Goal: Use online tool/utility: Use online tool/utility

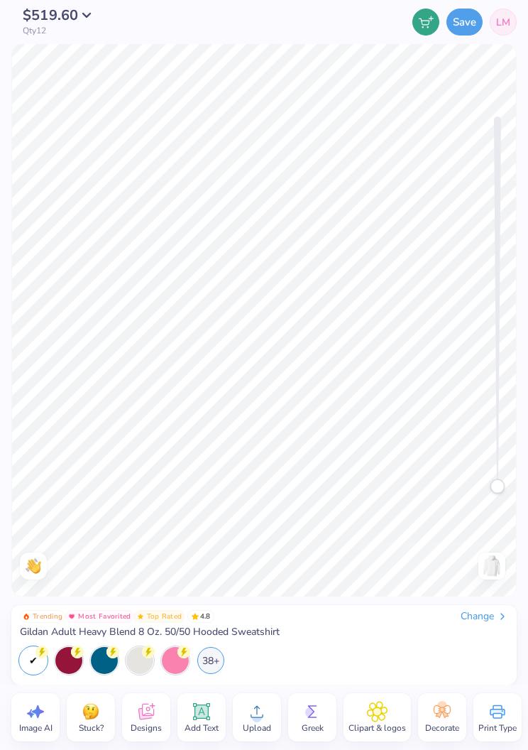
click at [217, 667] on div "38+" at bounding box center [210, 660] width 27 height 27
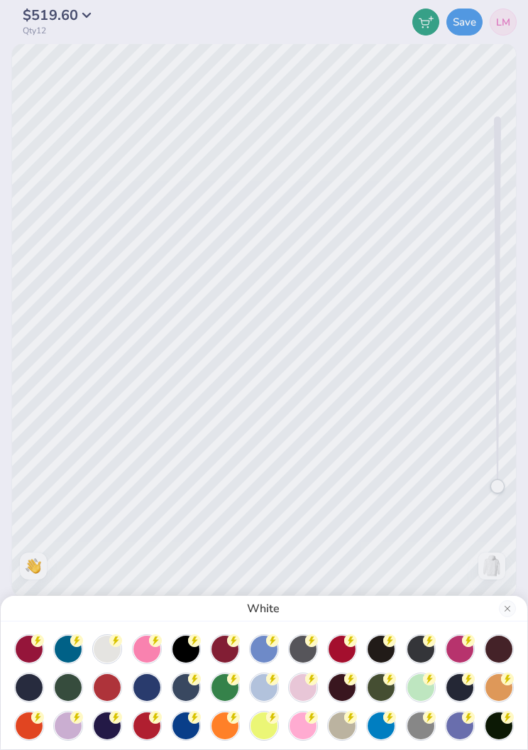
click at [385, 652] on div at bounding box center [381, 648] width 27 height 27
click at [194, 694] on div at bounding box center [185, 687] width 27 height 27
click at [39, 692] on div at bounding box center [29, 687] width 27 height 27
click at [467, 689] on div at bounding box center [459, 687] width 27 height 27
click at [511, 451] on div "Navy" at bounding box center [264, 375] width 528 height 750
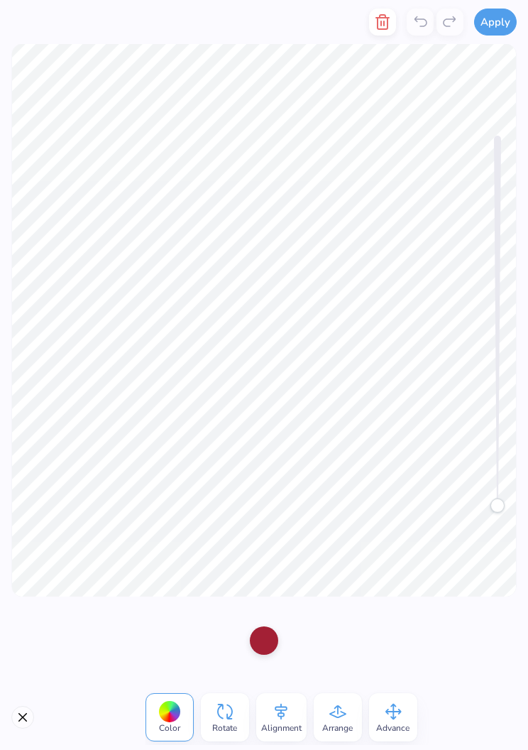
click at [270, 638] on div at bounding box center [264, 640] width 28 height 28
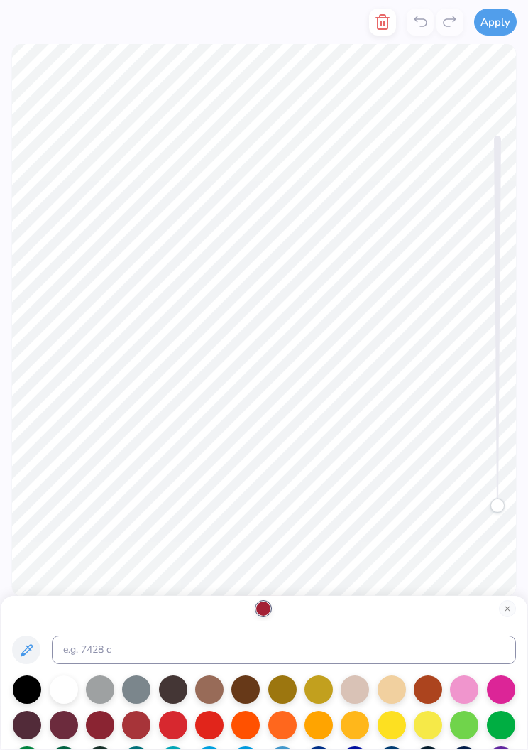
click at [75, 698] on div at bounding box center [64, 689] width 28 height 28
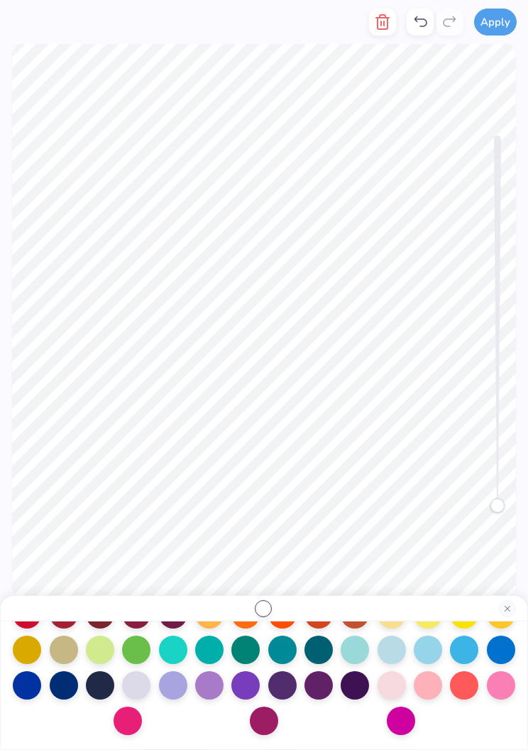
scroll to position [219, 0]
click at [138, 683] on div at bounding box center [136, 685] width 28 height 28
click at [502, 613] on button "Close" at bounding box center [507, 608] width 17 height 17
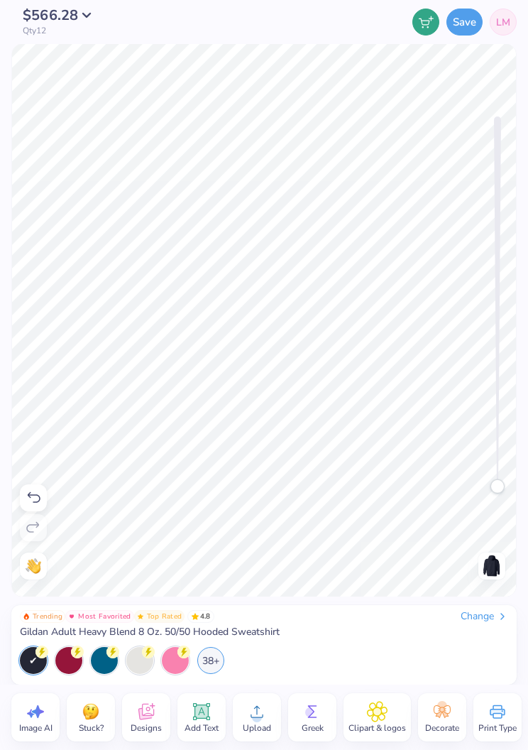
click at [207, 664] on div "38+" at bounding box center [210, 660] width 27 height 27
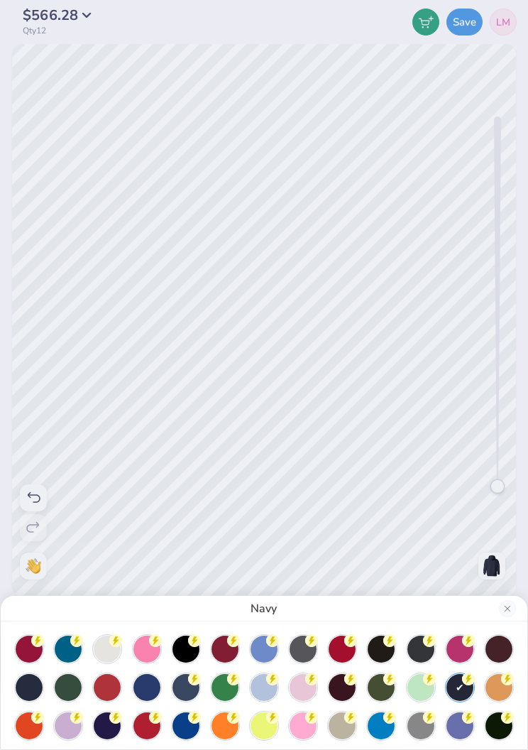
click at [111, 652] on div at bounding box center [107, 648] width 27 height 27
click at [187, 684] on div at bounding box center [185, 687] width 27 height 27
click at [383, 655] on div at bounding box center [381, 648] width 27 height 27
click at [432, 654] on div at bounding box center [420, 648] width 27 height 27
click at [463, 690] on div at bounding box center [459, 687] width 27 height 27
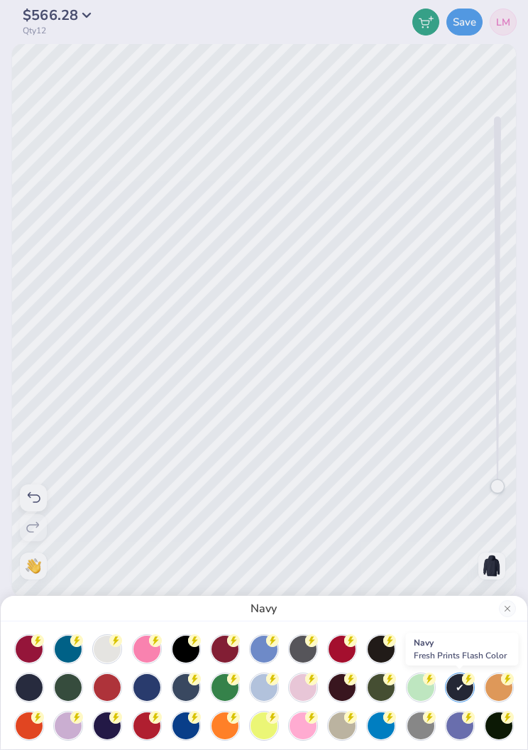
click at [503, 608] on button "Close" at bounding box center [507, 608] width 17 height 17
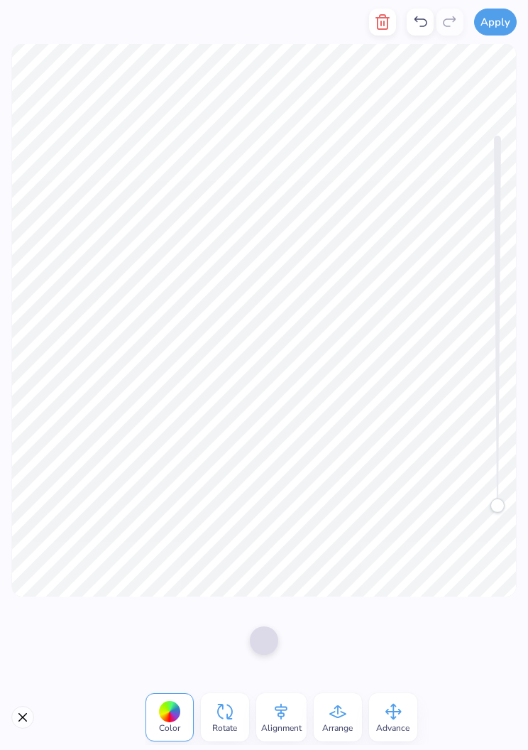
click at [265, 639] on div at bounding box center [264, 640] width 28 height 28
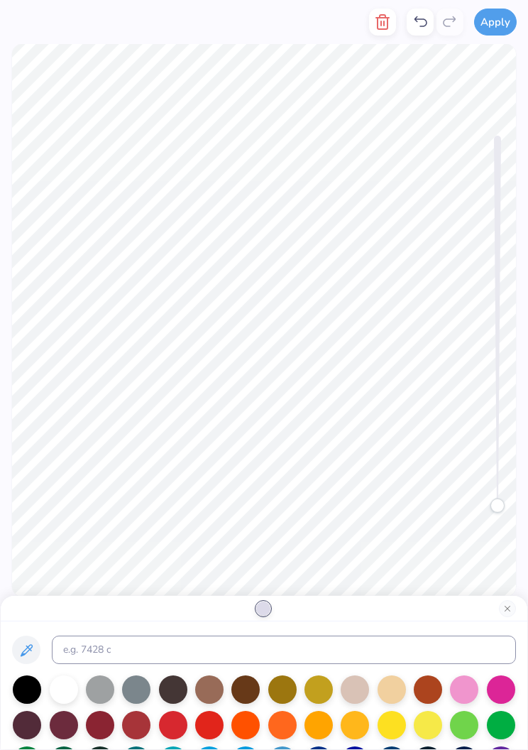
click at [74, 691] on div at bounding box center [64, 689] width 28 height 28
click at [503, 613] on button "Close" at bounding box center [507, 608] width 17 height 17
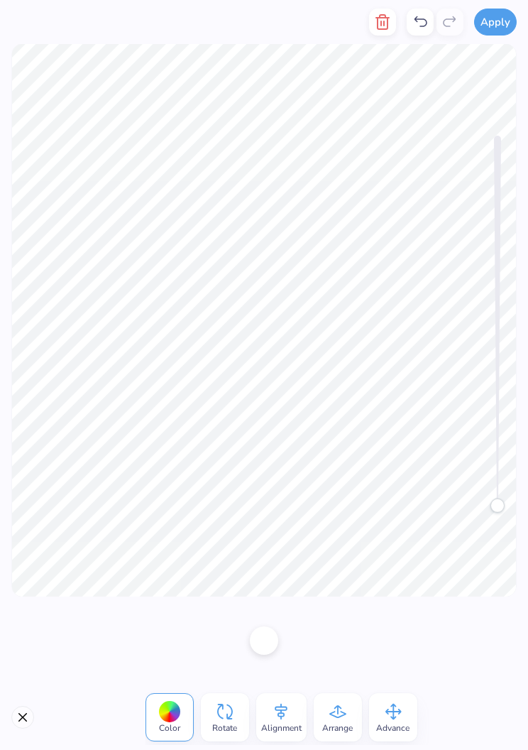
click at [501, 626] on div at bounding box center [264, 640] width 528 height 88
click at [92, 644] on div at bounding box center [264, 640] width 528 height 88
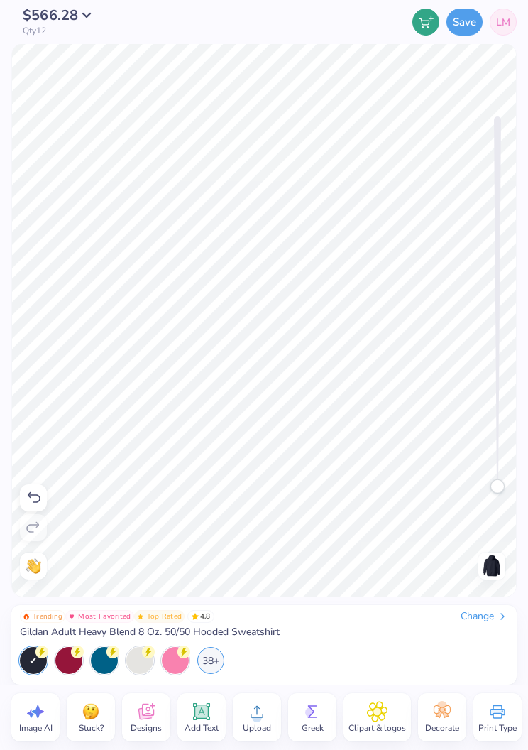
click at [215, 660] on div "38+" at bounding box center [210, 660] width 27 height 27
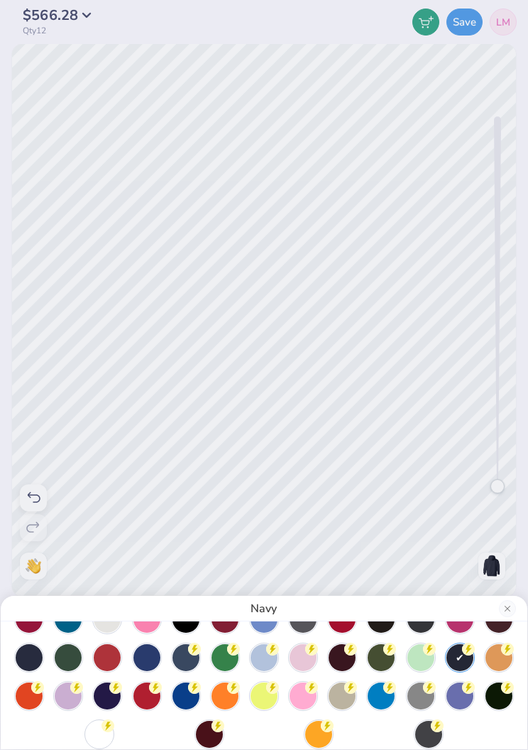
scroll to position [25, 0]
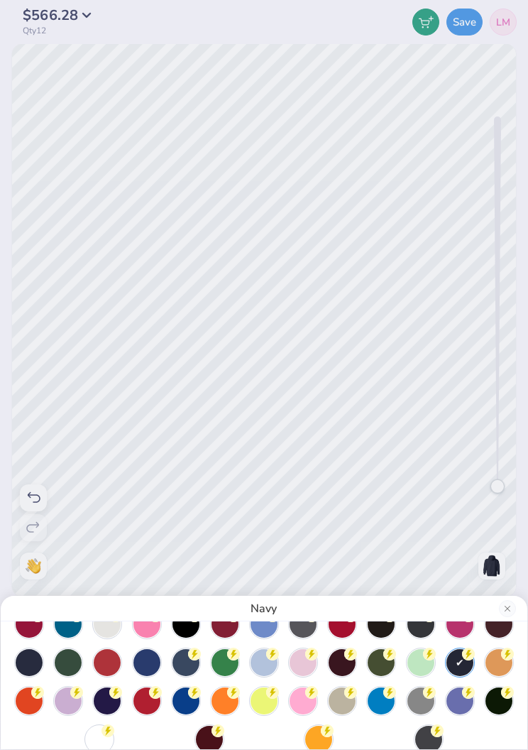
click at [376, 702] on div at bounding box center [381, 700] width 27 height 27
click at [196, 697] on circle at bounding box center [194, 692] width 13 height 13
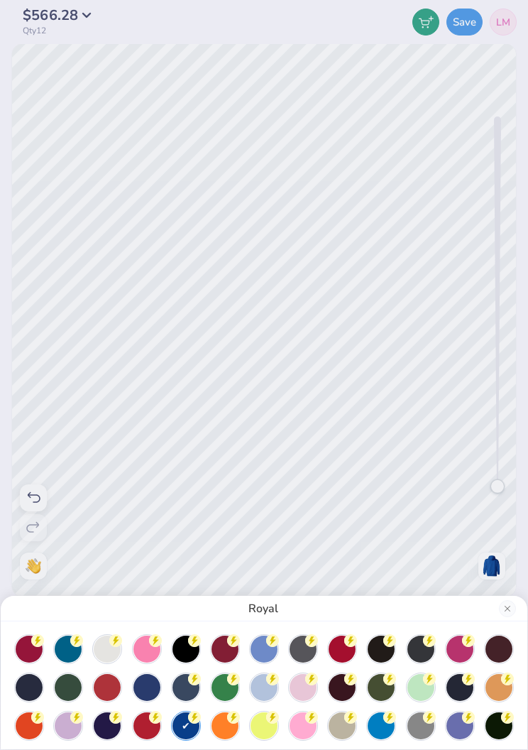
scroll to position [0, 0]
click at [501, 610] on button "Close" at bounding box center [507, 608] width 17 height 17
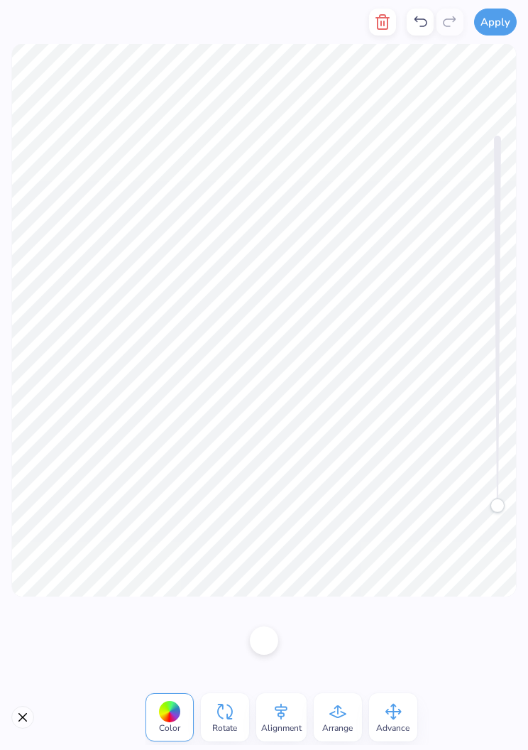
click at [263, 630] on div at bounding box center [264, 640] width 28 height 28
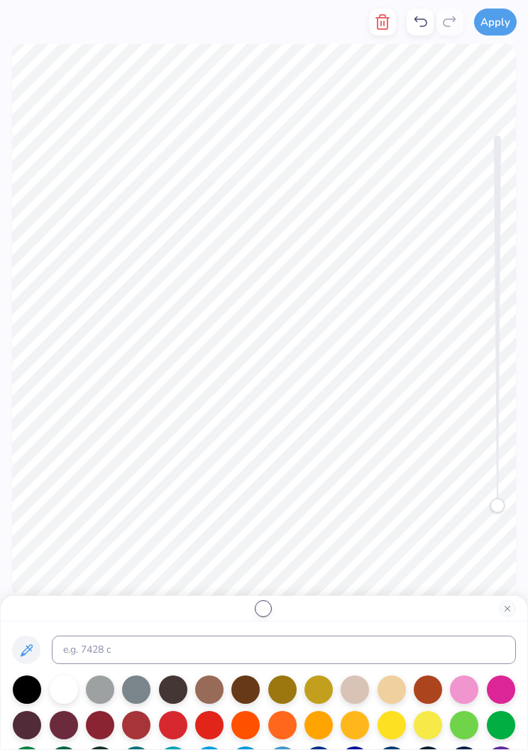
click at [457, 691] on div at bounding box center [464, 689] width 28 height 28
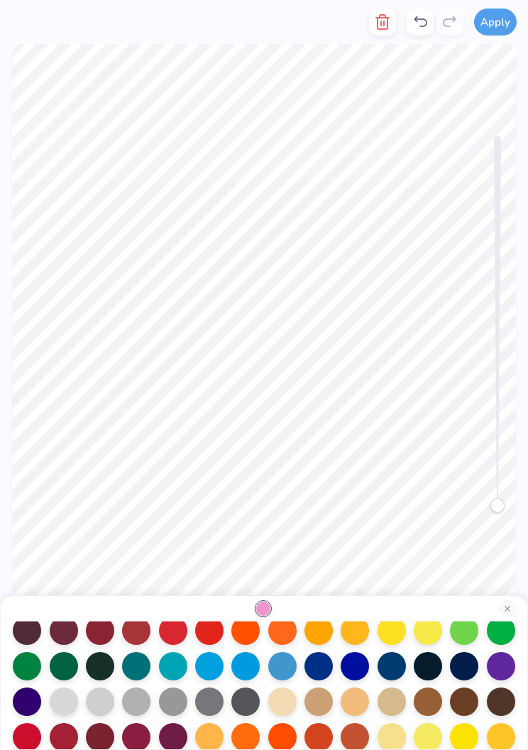
scroll to position [102, 0]
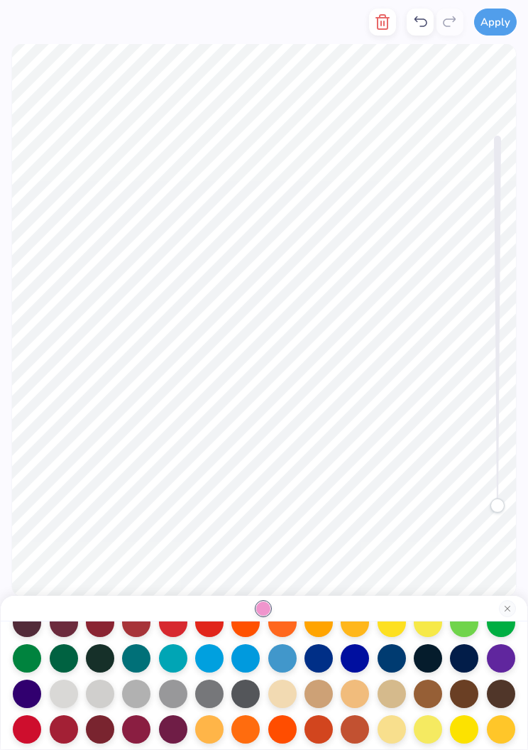
click at [65, 696] on div at bounding box center [64, 693] width 28 height 28
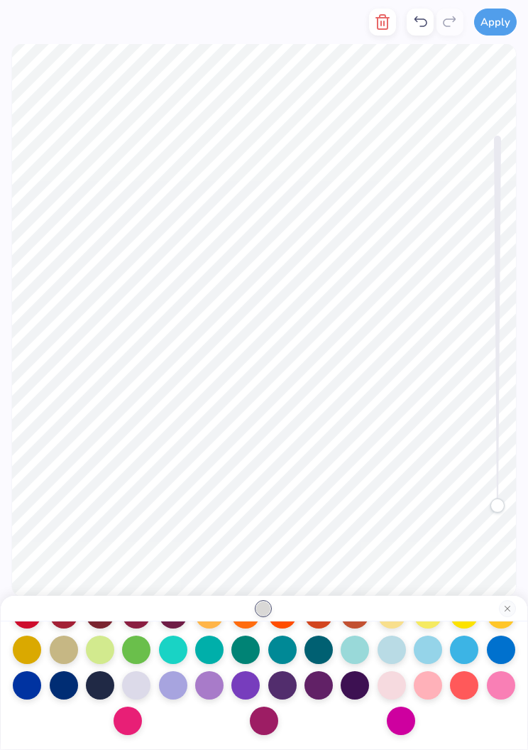
scroll to position [220, 0]
click at [146, 686] on div at bounding box center [136, 685] width 28 height 28
click at [390, 688] on div at bounding box center [392, 685] width 28 height 28
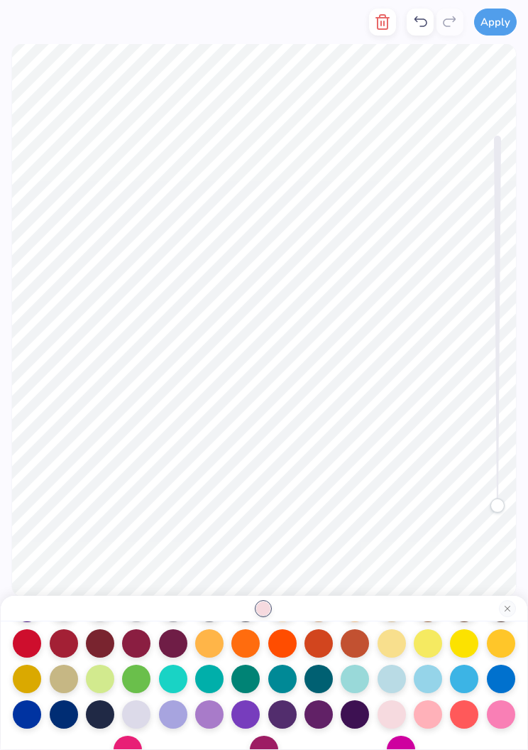
scroll to position [182, 0]
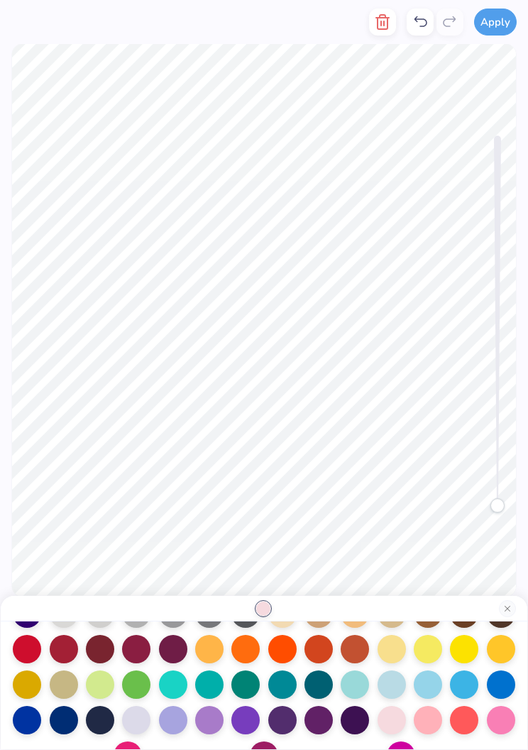
click at [181, 655] on div at bounding box center [173, 649] width 28 height 28
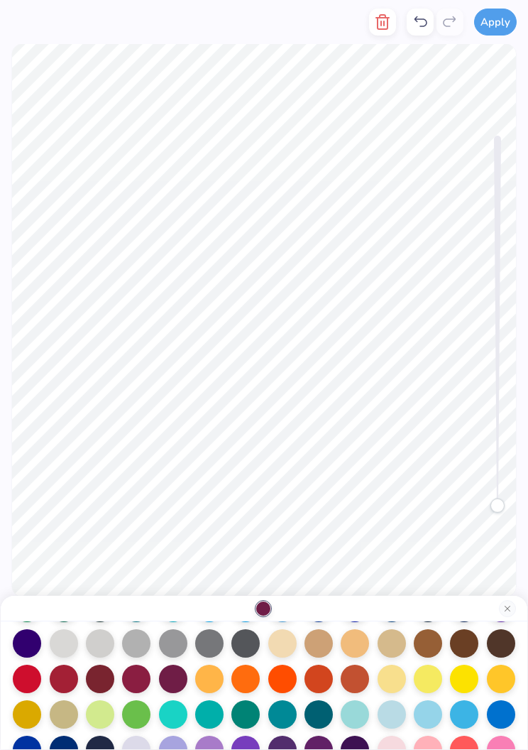
scroll to position [145, 0]
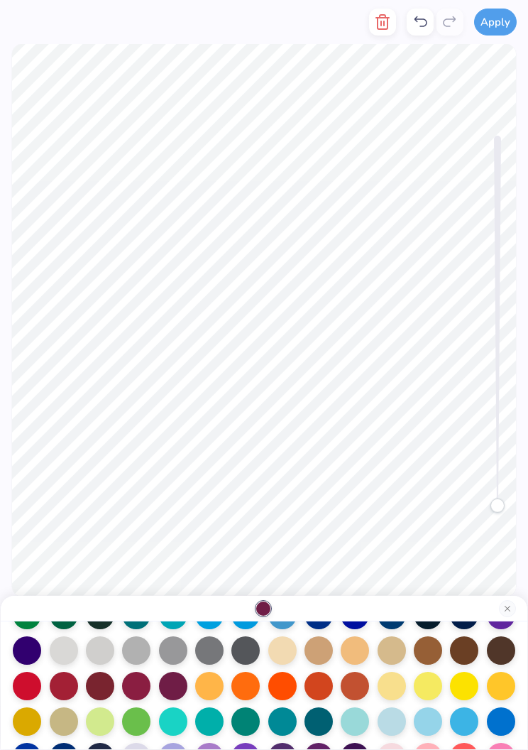
click at [426, 655] on div at bounding box center [428, 650] width 28 height 28
click at [503, 652] on div at bounding box center [501, 650] width 28 height 28
click at [278, 652] on div at bounding box center [282, 650] width 28 height 28
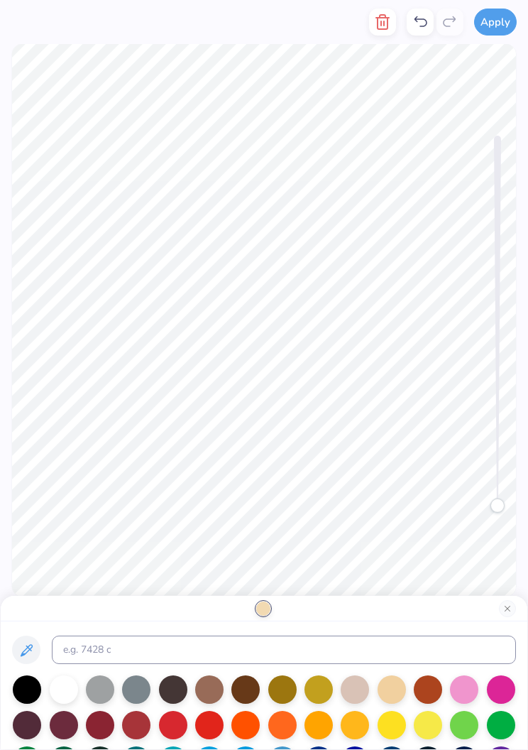
scroll to position [0, 0]
click at [400, 725] on div at bounding box center [392, 724] width 28 height 28
click at [429, 727] on div at bounding box center [428, 724] width 28 height 28
click at [393, 724] on div at bounding box center [392, 724] width 28 height 28
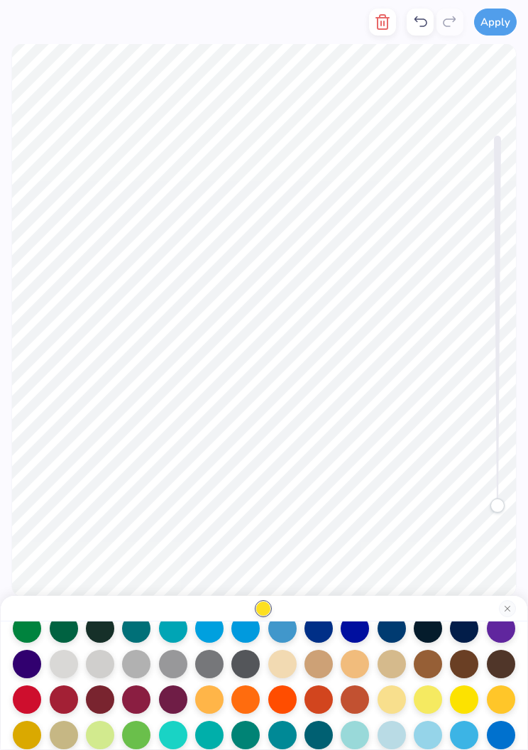
scroll to position [135, 0]
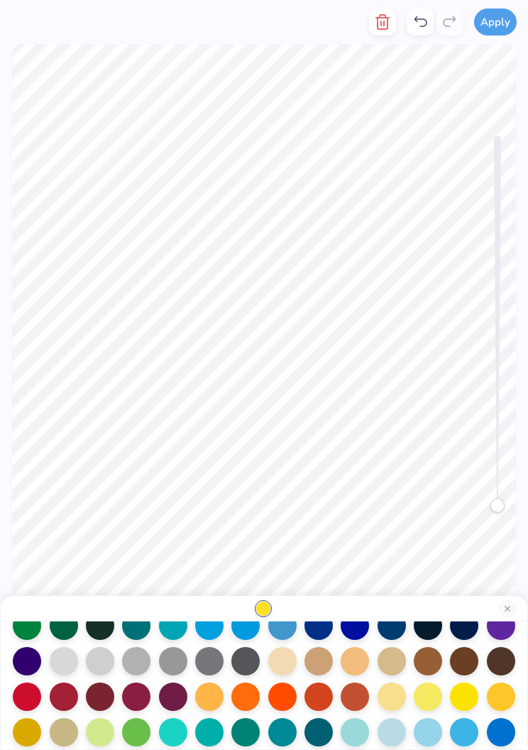
click at [393, 696] on div at bounding box center [392, 696] width 28 height 28
click at [495, 701] on div at bounding box center [501, 696] width 28 height 28
click at [33, 735] on div at bounding box center [27, 732] width 28 height 28
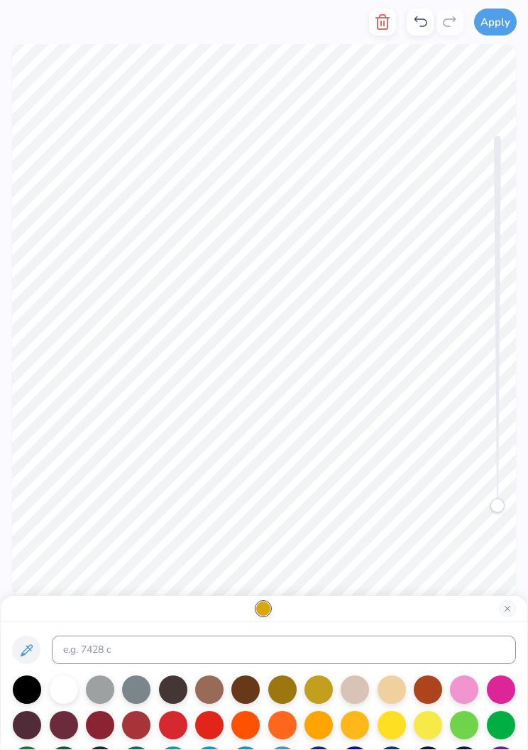
scroll to position [0, 0]
click at [74, 687] on div at bounding box center [64, 689] width 28 height 28
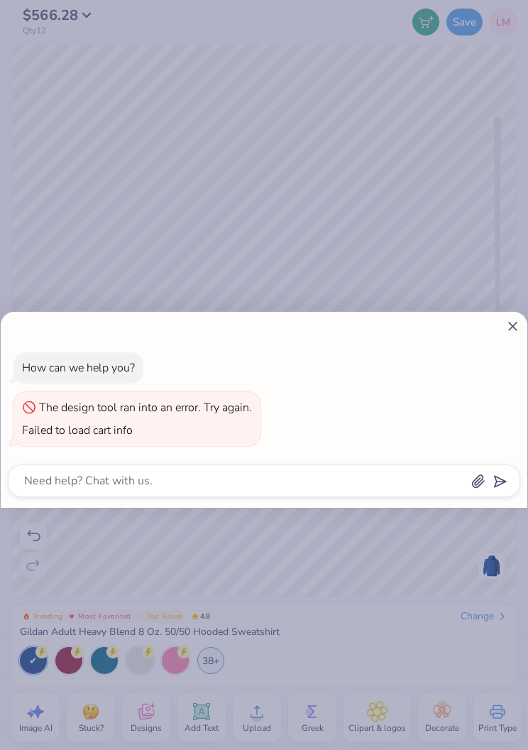
type textarea "x"
